Goal: Information Seeking & Learning: Understand process/instructions

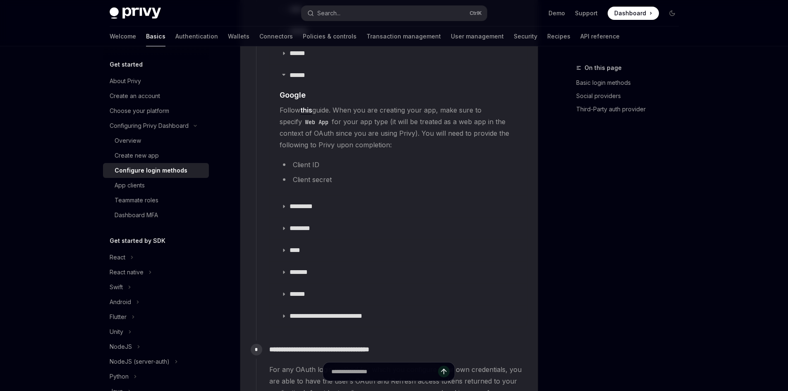
type textarea "*"
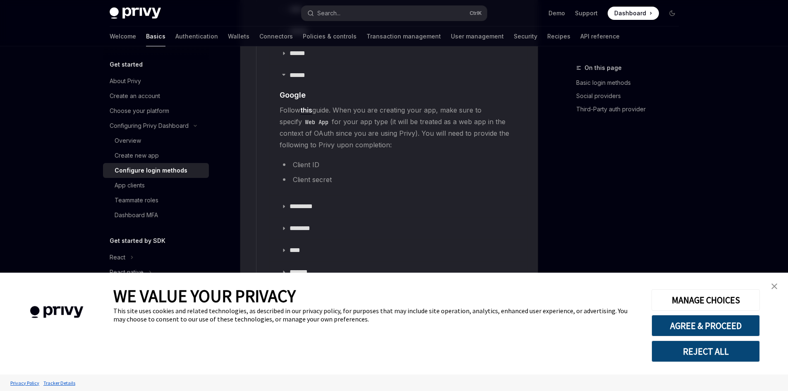
click at [749, 351] on button "REJECT ALL" at bounding box center [706, 351] width 108 height 22
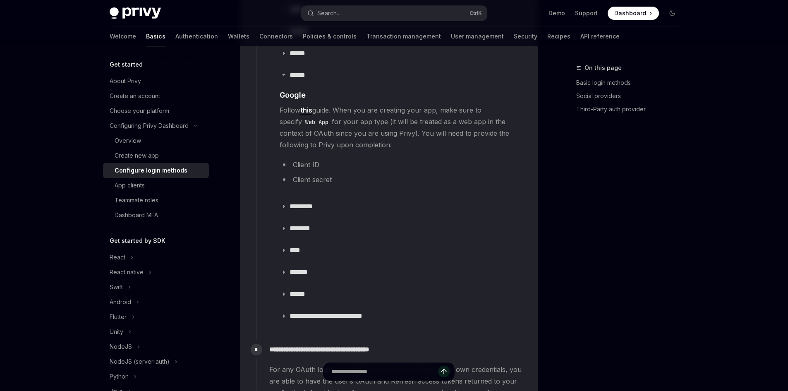
scroll to position [1120, 0]
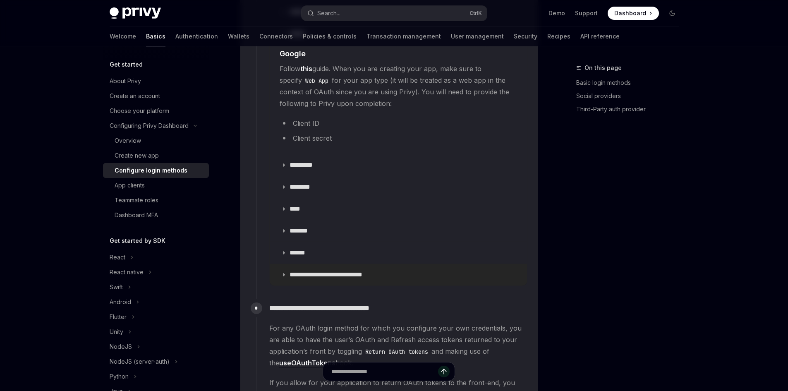
click at [279, 264] on summary "**********" at bounding box center [398, 275] width 257 height 22
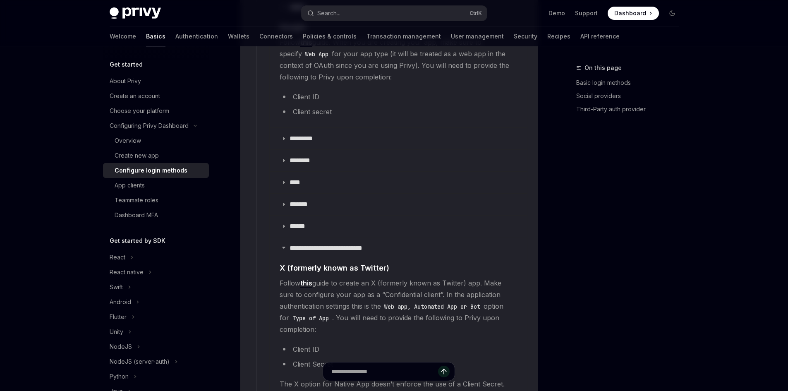
scroll to position [1161, 0]
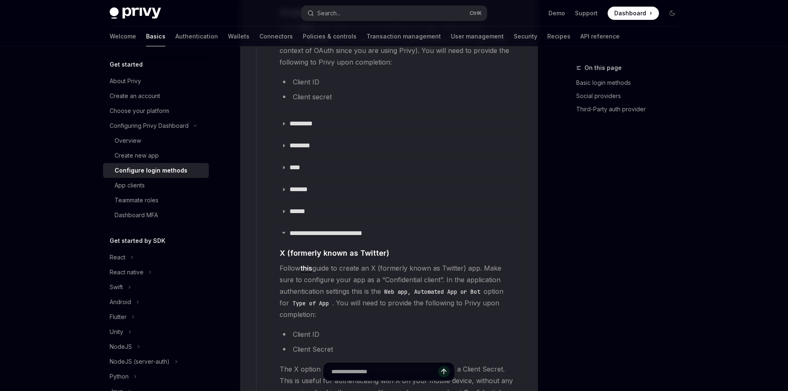
click at [307, 264] on link "this" at bounding box center [306, 268] width 12 height 9
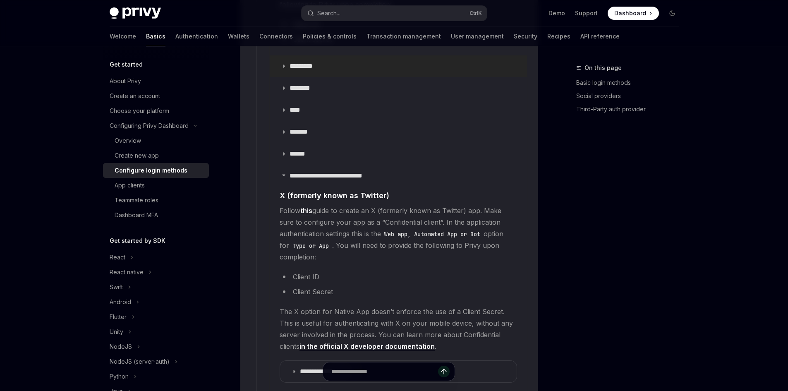
scroll to position [1244, 0]
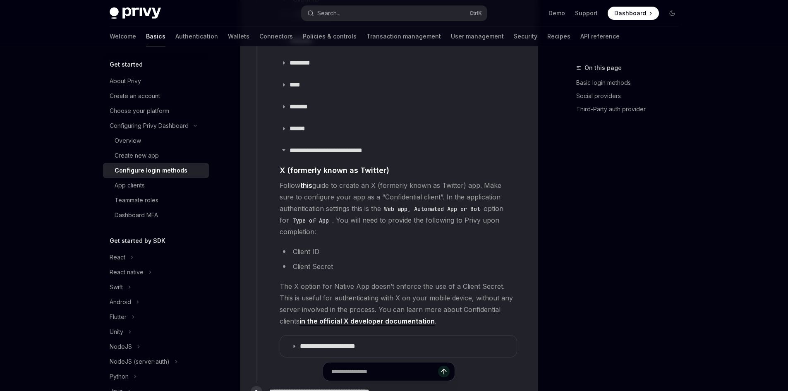
click at [763, 177] on div "**********" at bounding box center [394, 88] width 788 height 2664
drag, startPoint x: 368, startPoint y: 185, endPoint x: 422, endPoint y: 189, distance: 54.3
click at [422, 189] on span "Follow this guide to create an X (formerly known as Twitter) app. Make sure to …" at bounding box center [398, 209] width 237 height 58
click at [593, 226] on div "On this page Basic login methods Social providers Third-Party auth provider" at bounding box center [623, 227] width 126 height 328
